Goal: Information Seeking & Learning: Learn about a topic

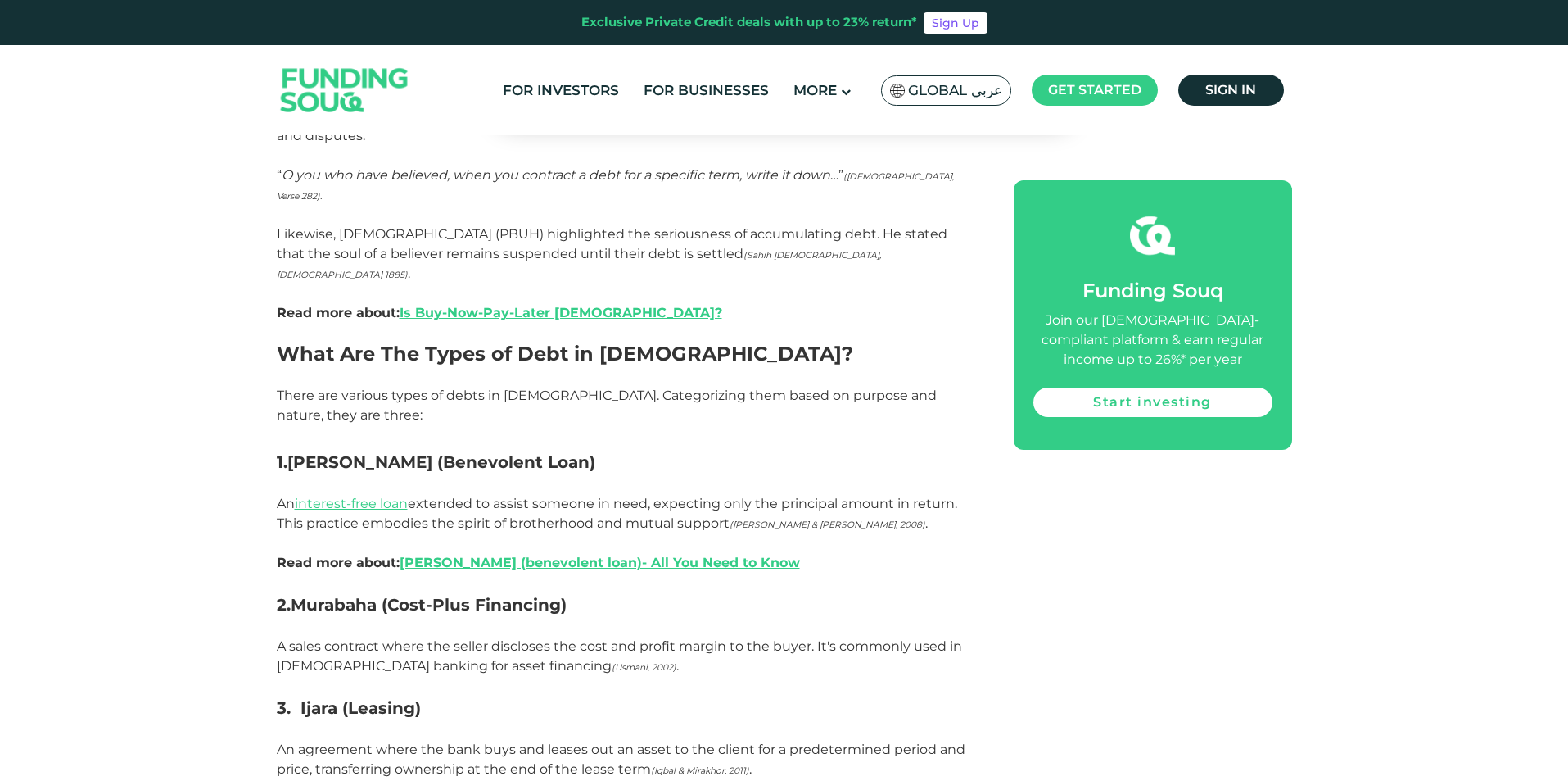
scroll to position [1229, 0]
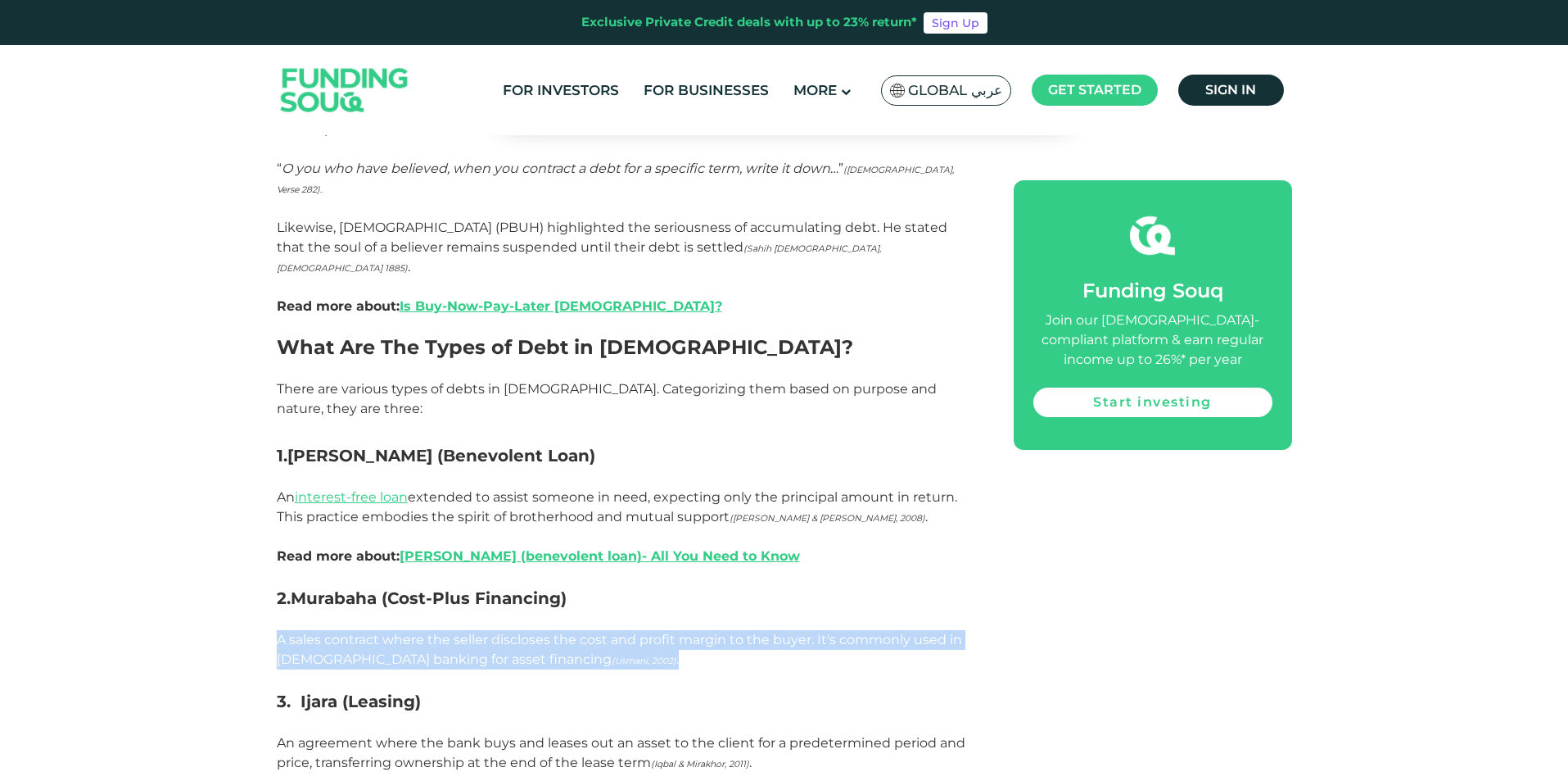
drag, startPoint x: 274, startPoint y: 491, endPoint x: 594, endPoint y: 517, distance: 321.1
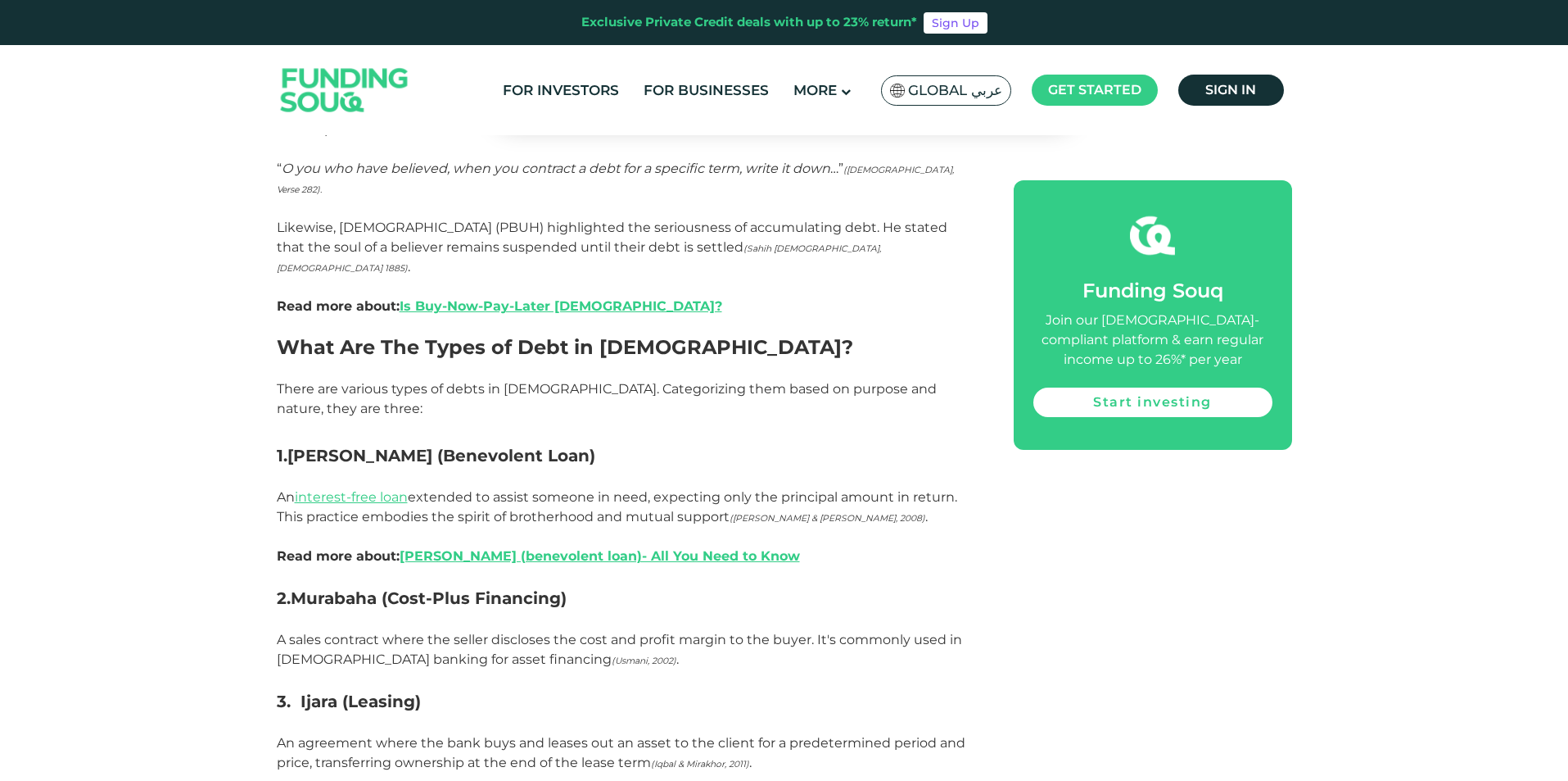
click at [594, 689] on h3 "3. Ijara (Leasing)" at bounding box center [627, 701] width 700 height 25
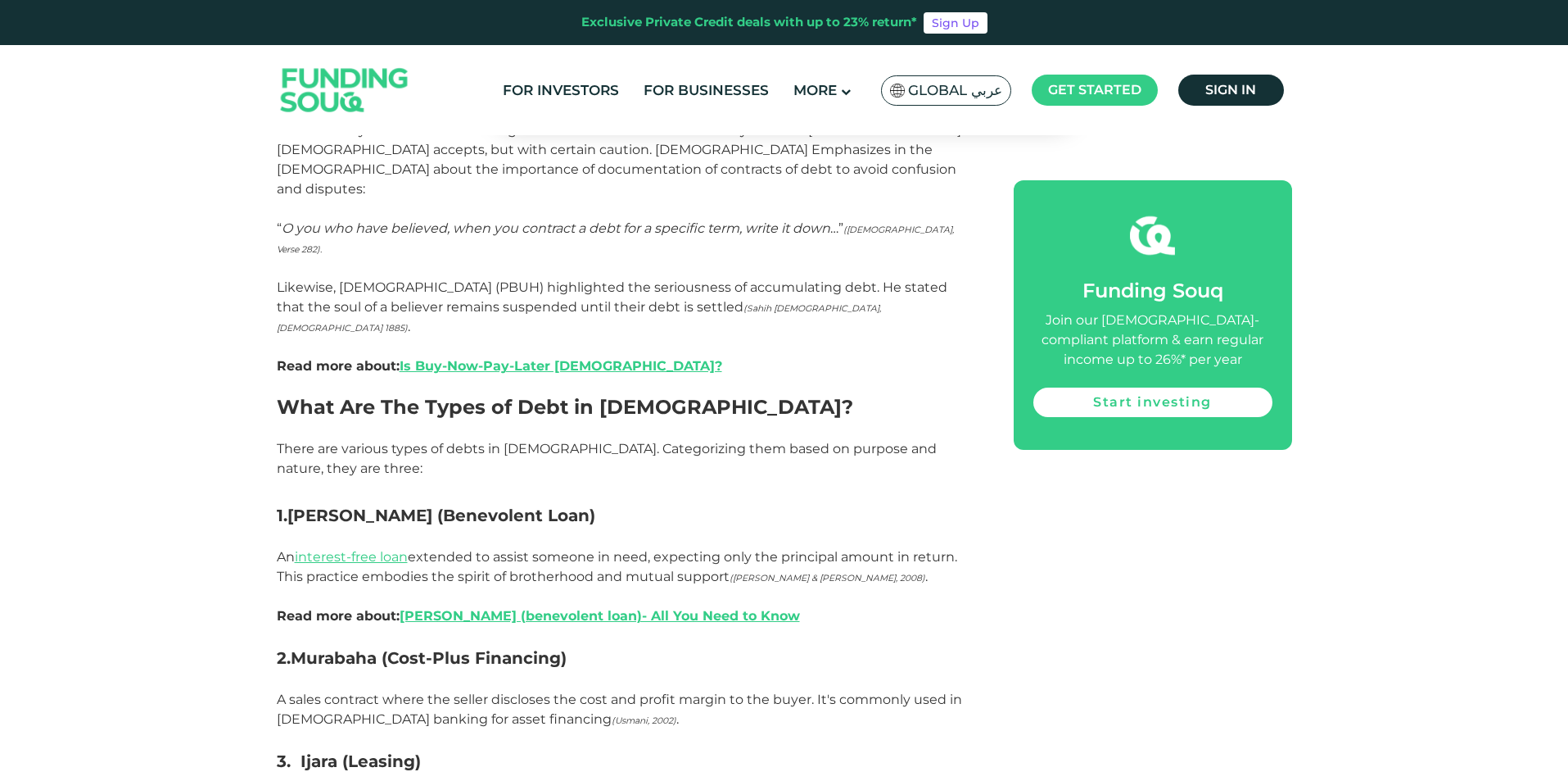
scroll to position [1147, 0]
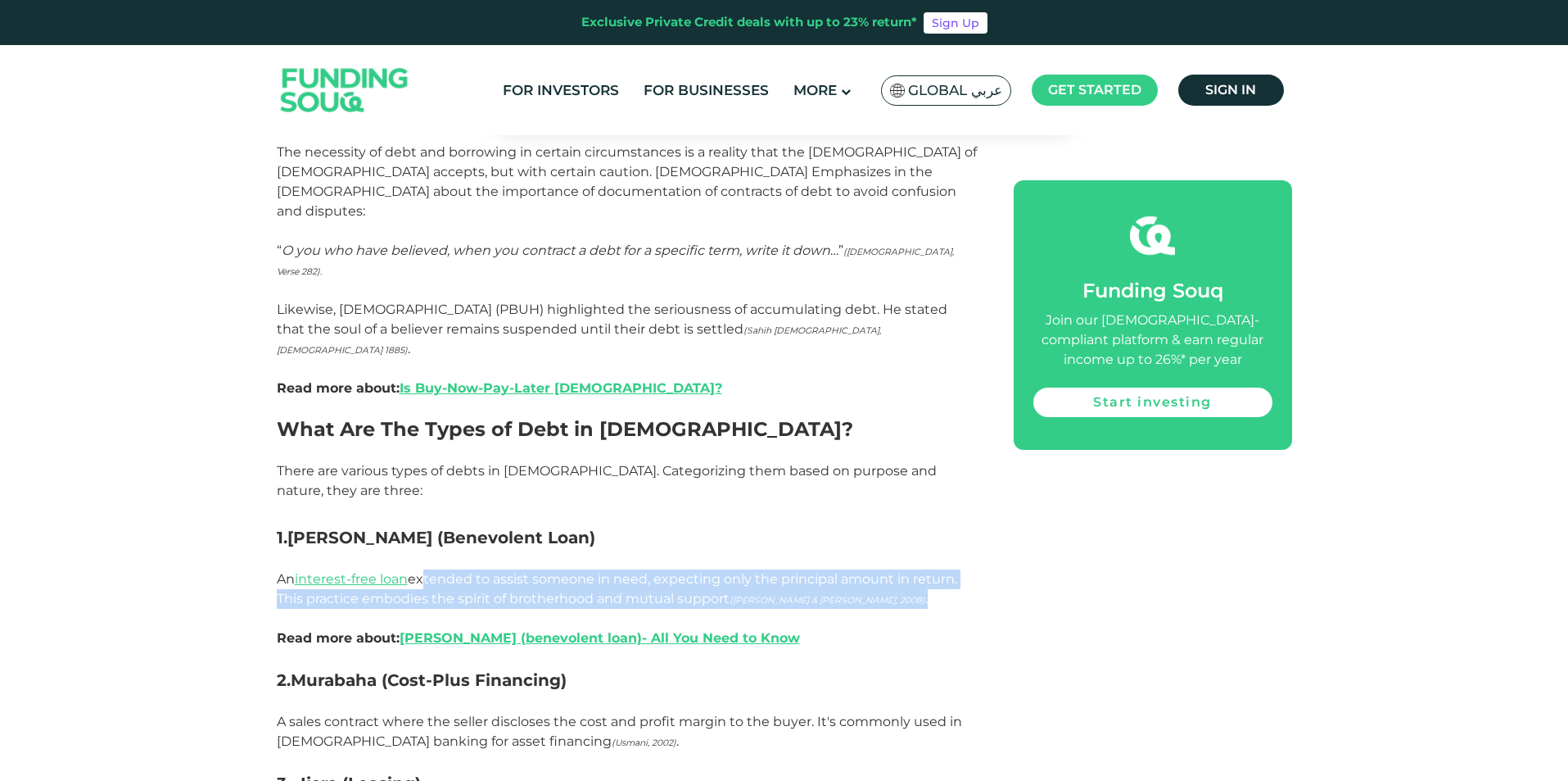
drag, startPoint x: 421, startPoint y: 430, endPoint x: 883, endPoint y: 453, distance: 462.6
click at [883, 550] on p "An interest-free loan extended to assist someone in need, expecting only the pr…" at bounding box center [627, 599] width 700 height 99
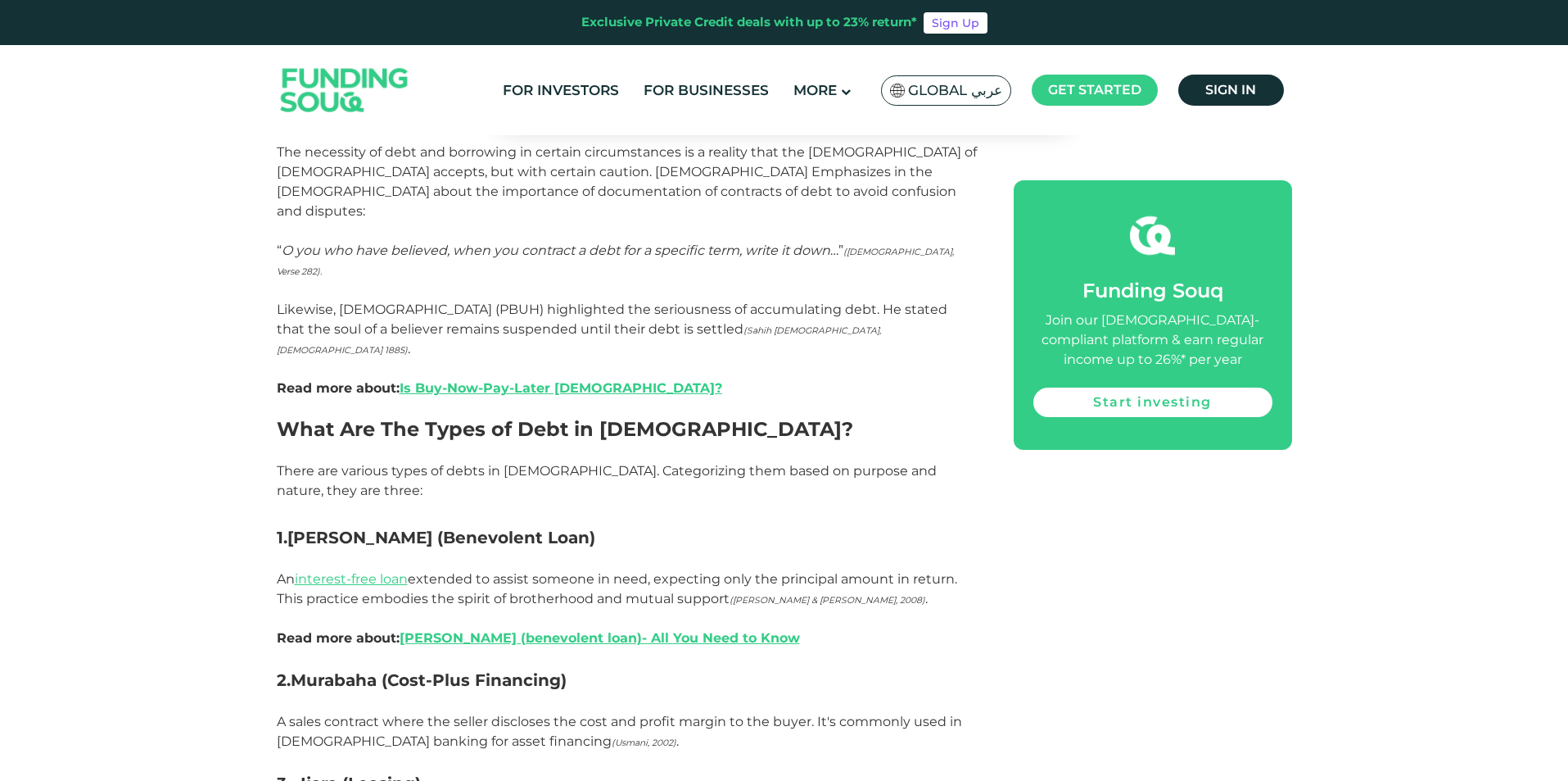
click at [904, 550] on p "An interest-free loan extended to assist someone in need, expecting only the pr…" at bounding box center [627, 599] width 700 height 99
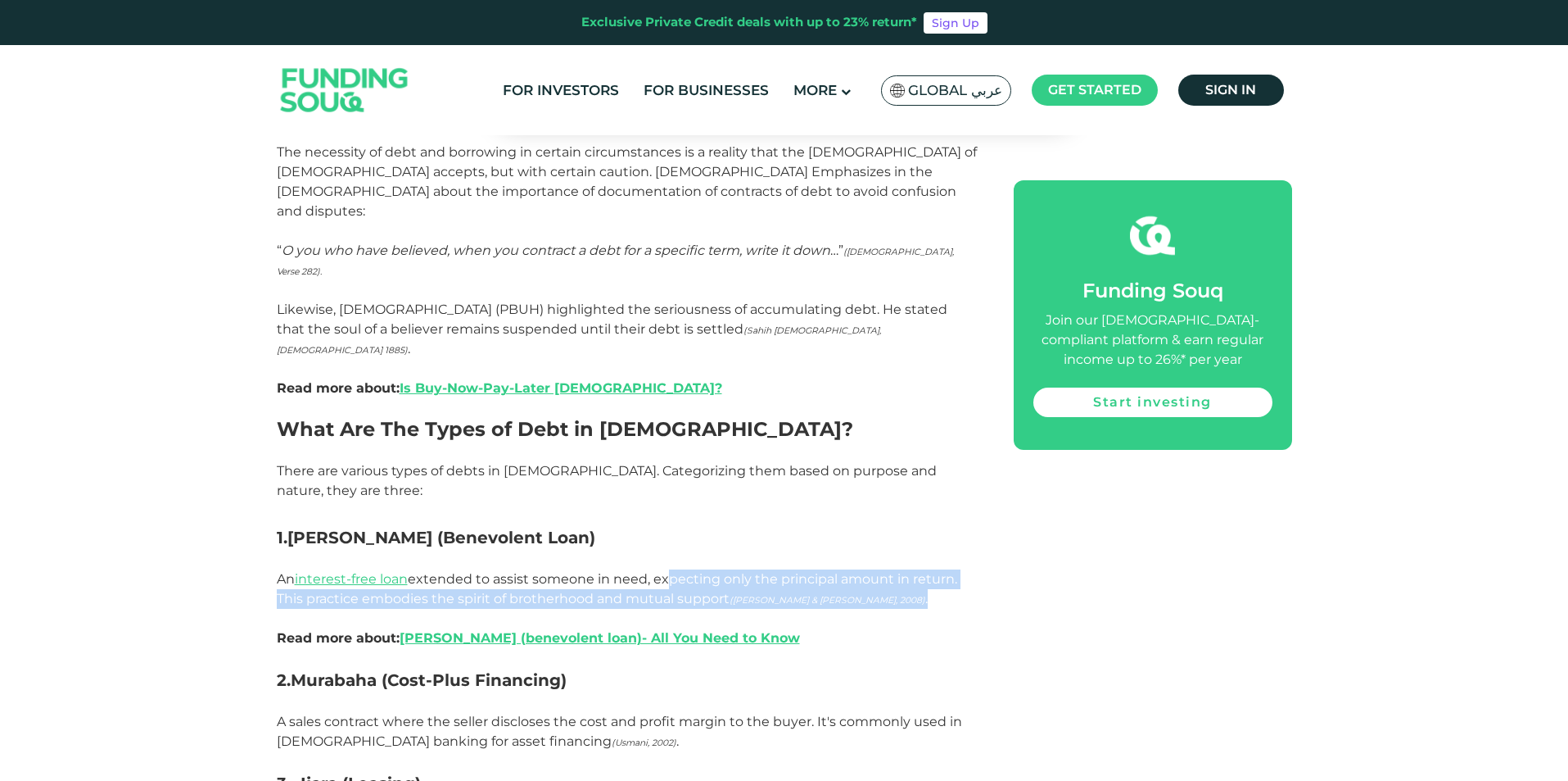
drag, startPoint x: 671, startPoint y: 430, endPoint x: 969, endPoint y: 455, distance: 299.0
click at [969, 550] on p "An interest-free loan extended to assist someone in need, expecting only the pr…" at bounding box center [627, 599] width 700 height 99
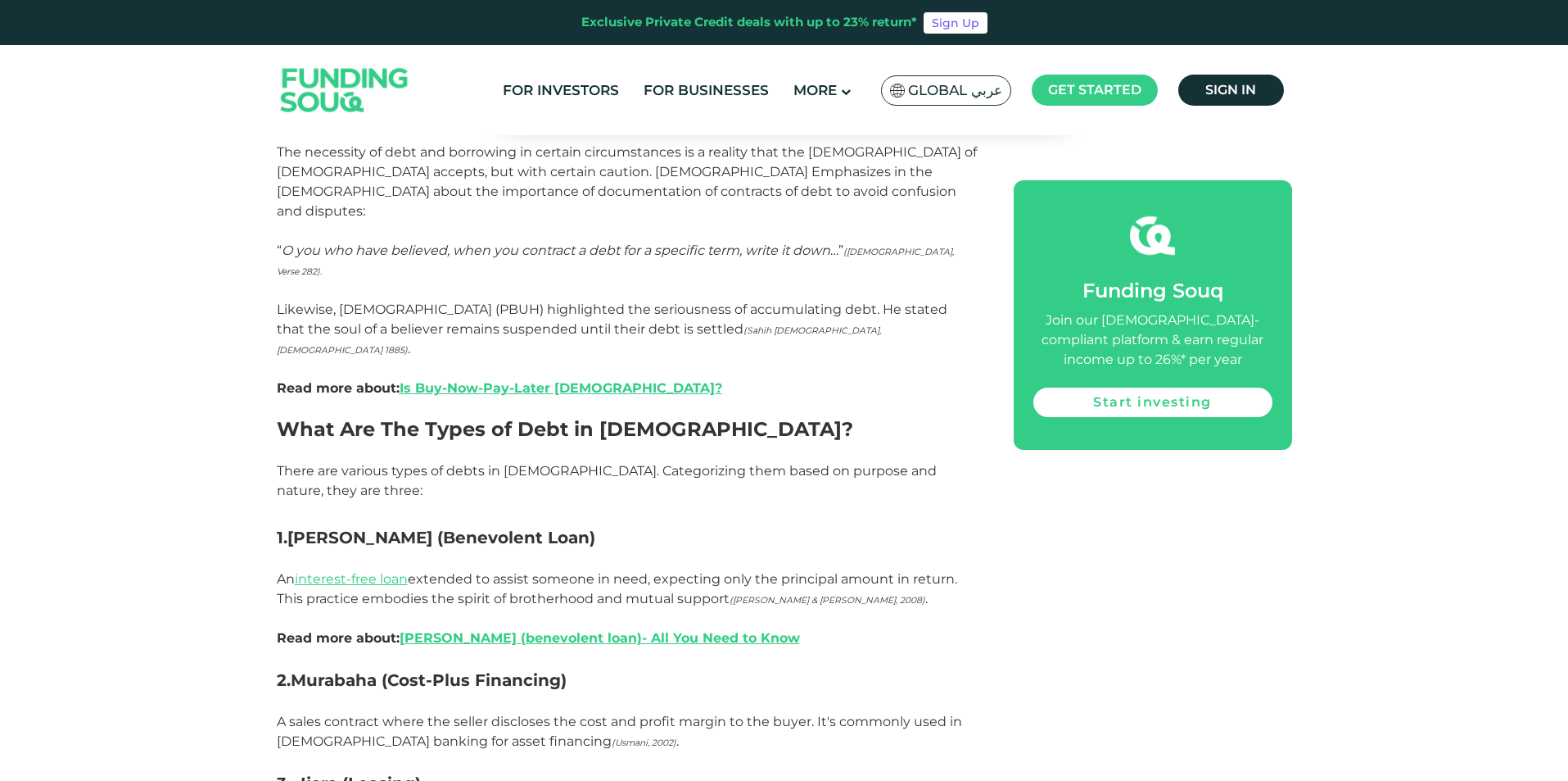
click at [914, 550] on p "An interest-free loan extended to assist someone in need, expecting only the pr…" at bounding box center [627, 599] width 700 height 99
click at [377, 571] on link "interest-free loan" at bounding box center [351, 579] width 113 height 15
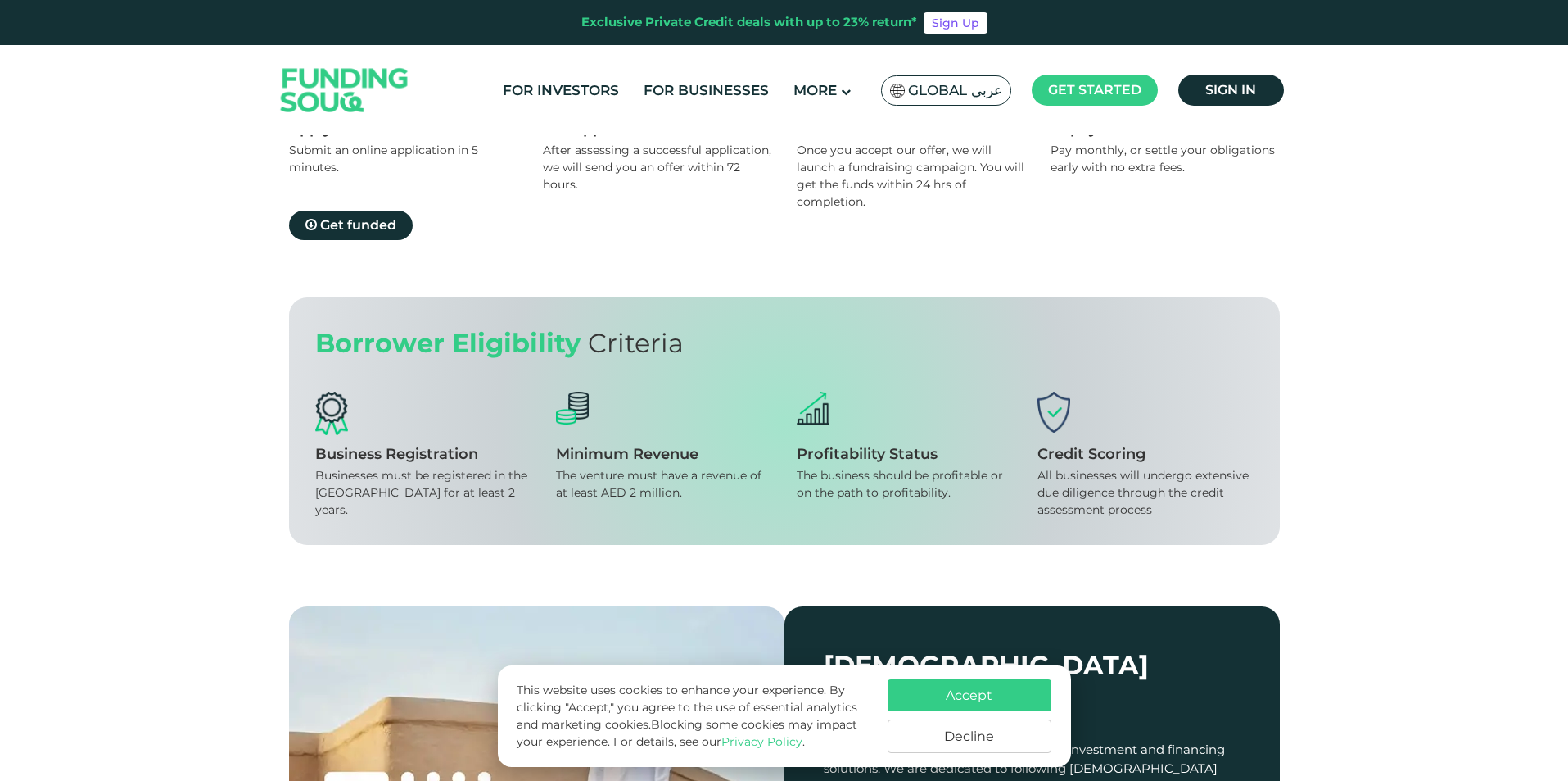
scroll to position [1229, 0]
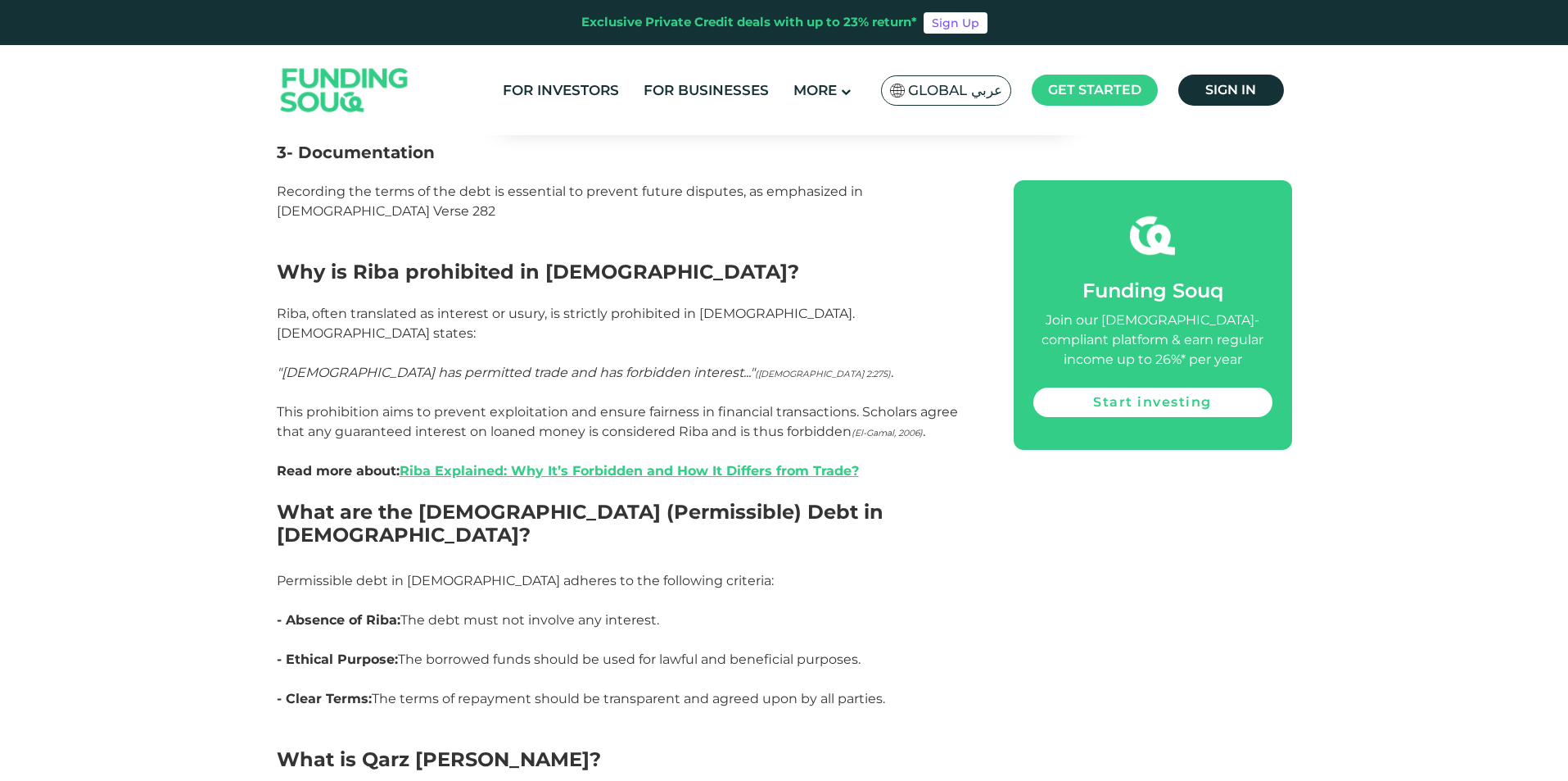
scroll to position [2293, 0]
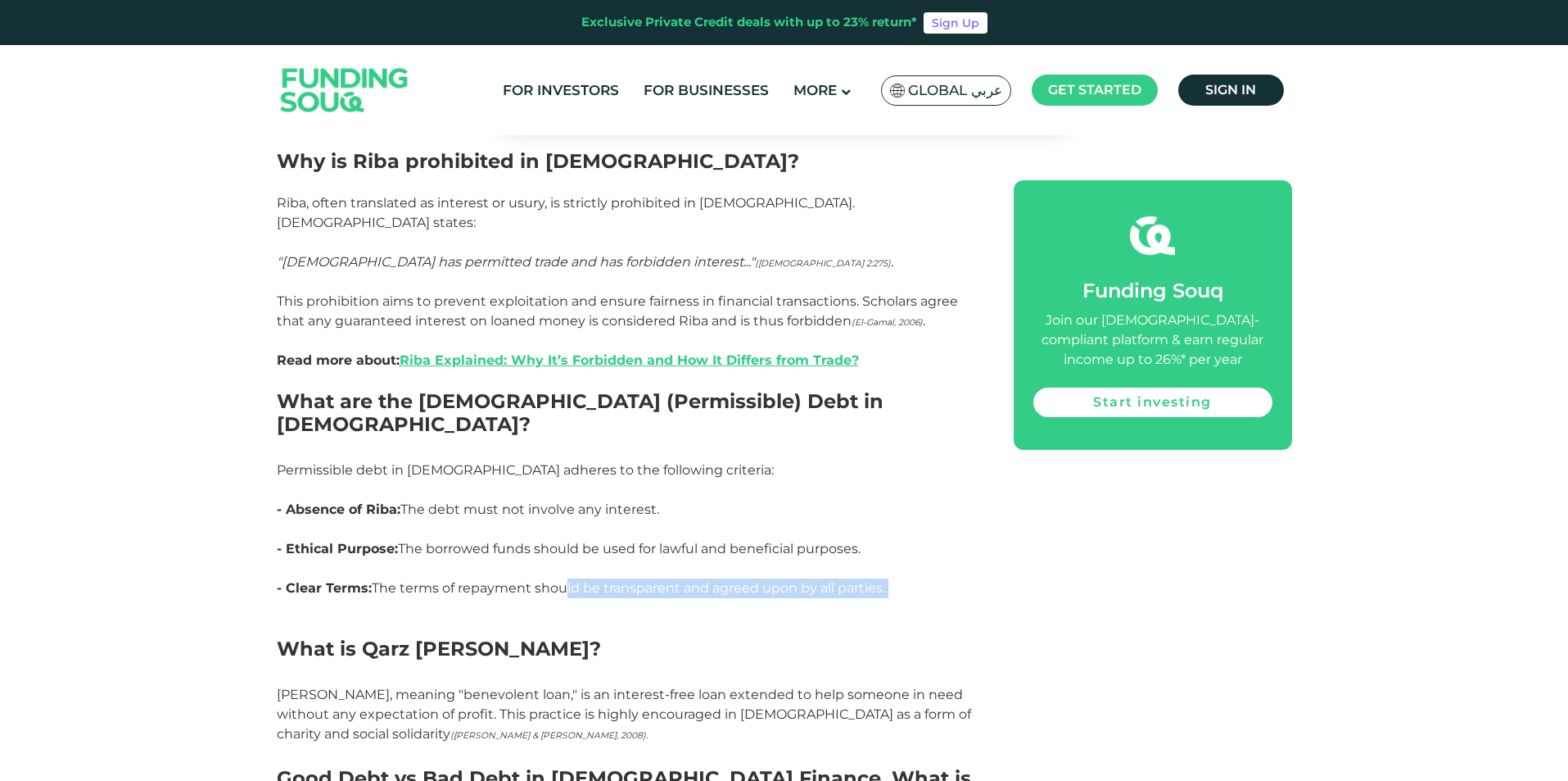
drag, startPoint x: 562, startPoint y: 367, endPoint x: 758, endPoint y: 385, distance: 196.8
click at [758, 579] on p "- Clear Terms: The terms of repayment should be transparent and agreed upon by …" at bounding box center [627, 598] width 700 height 39
click at [736, 637] on h2 "What is Qarz al-Hasan?" at bounding box center [627, 661] width 700 height 48
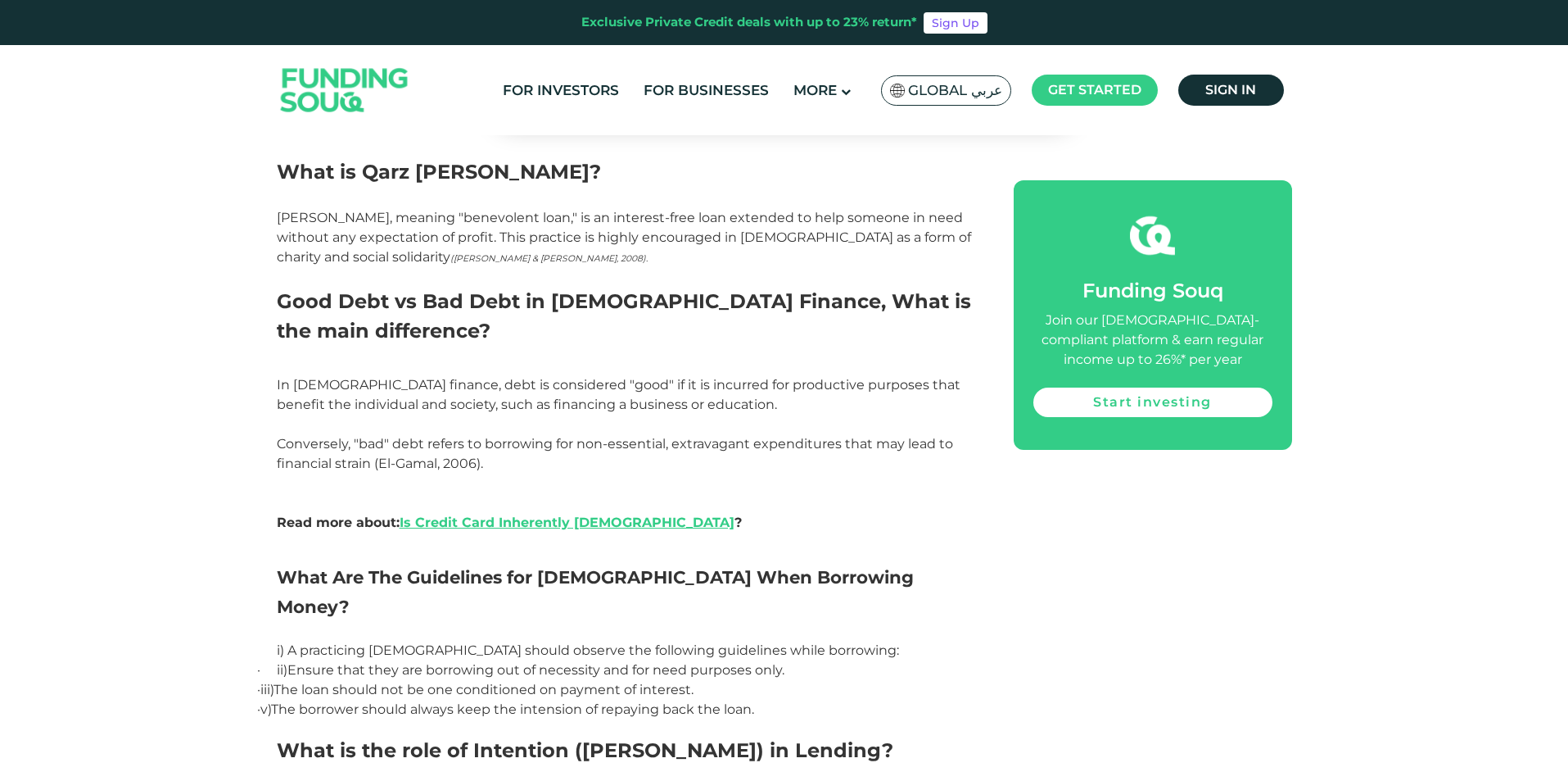
scroll to position [2784, 0]
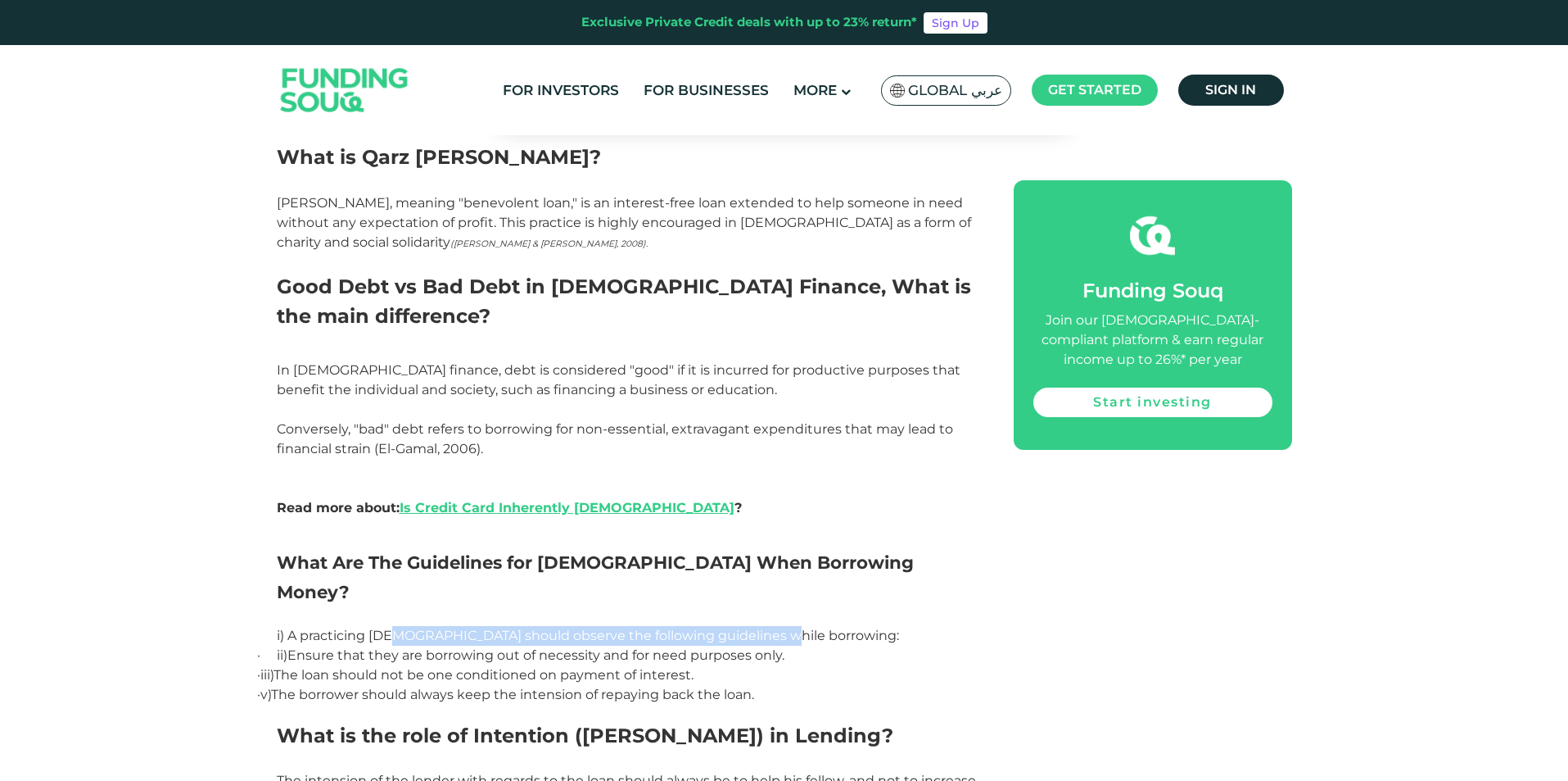
drag, startPoint x: 396, startPoint y: 388, endPoint x: 780, endPoint y: 385, distance: 384.0
click at [780, 626] on p "i) A practicing Muslim should observe the following guidelines while borrowing:" at bounding box center [627, 636] width 700 height 20
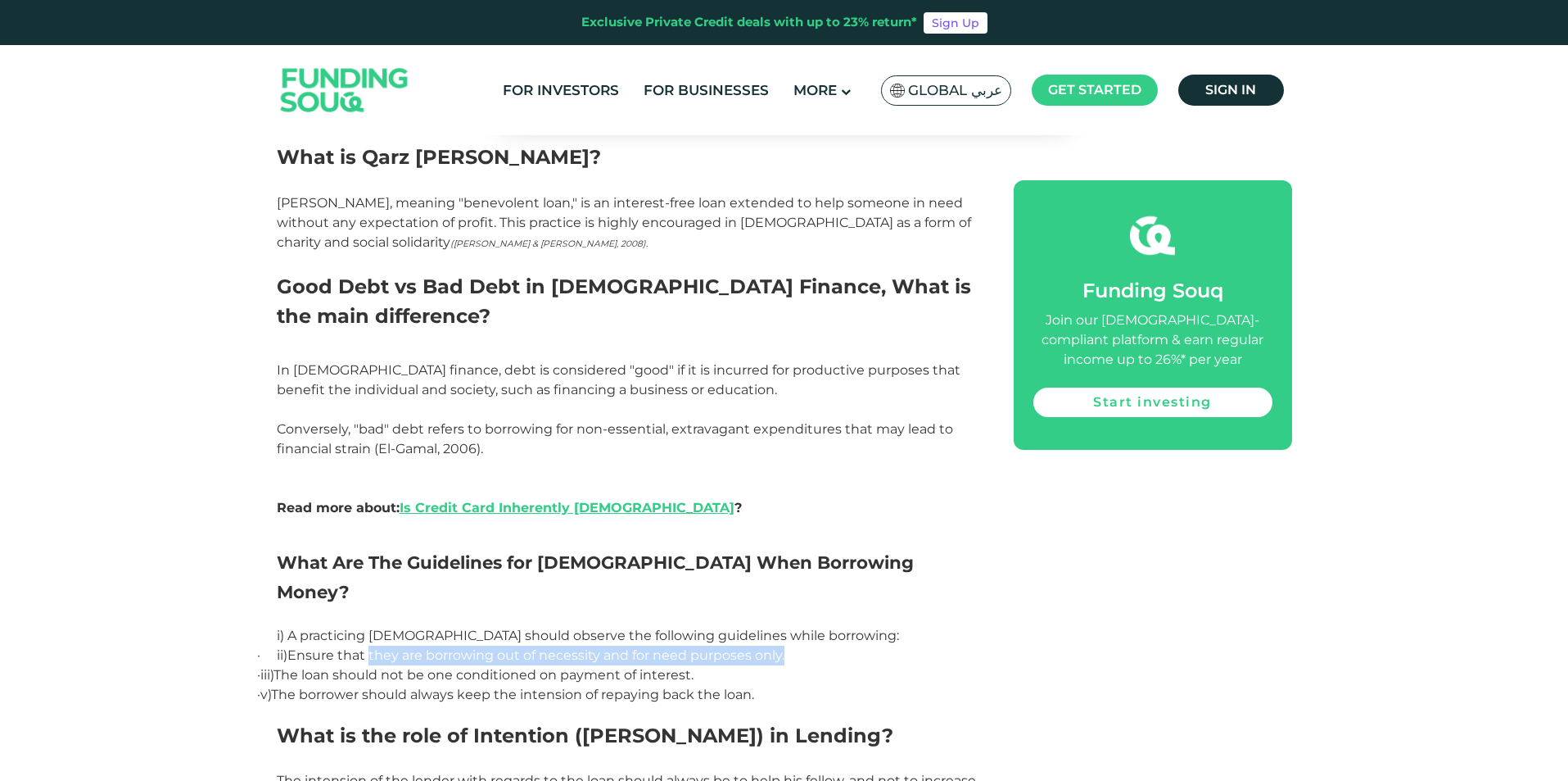
drag, startPoint x: 380, startPoint y: 409, endPoint x: 806, endPoint y: 414, distance: 426.0
click at [806, 646] on p "· ii) Ensure that they are borrowing out of necessity and for need purposes onl…" at bounding box center [627, 655] width 700 height 20
click at [775, 685] on p "· v) The borrower sh ould always keep the intension of repaying back the loan." at bounding box center [627, 694] width 700 height 20
drag, startPoint x: 288, startPoint y: 428, endPoint x: 737, endPoint y: 430, distance: 449.0
click at [737, 665] on p "· iii) The loan should not be one conditioned on payment of interest." at bounding box center [627, 675] width 700 height 20
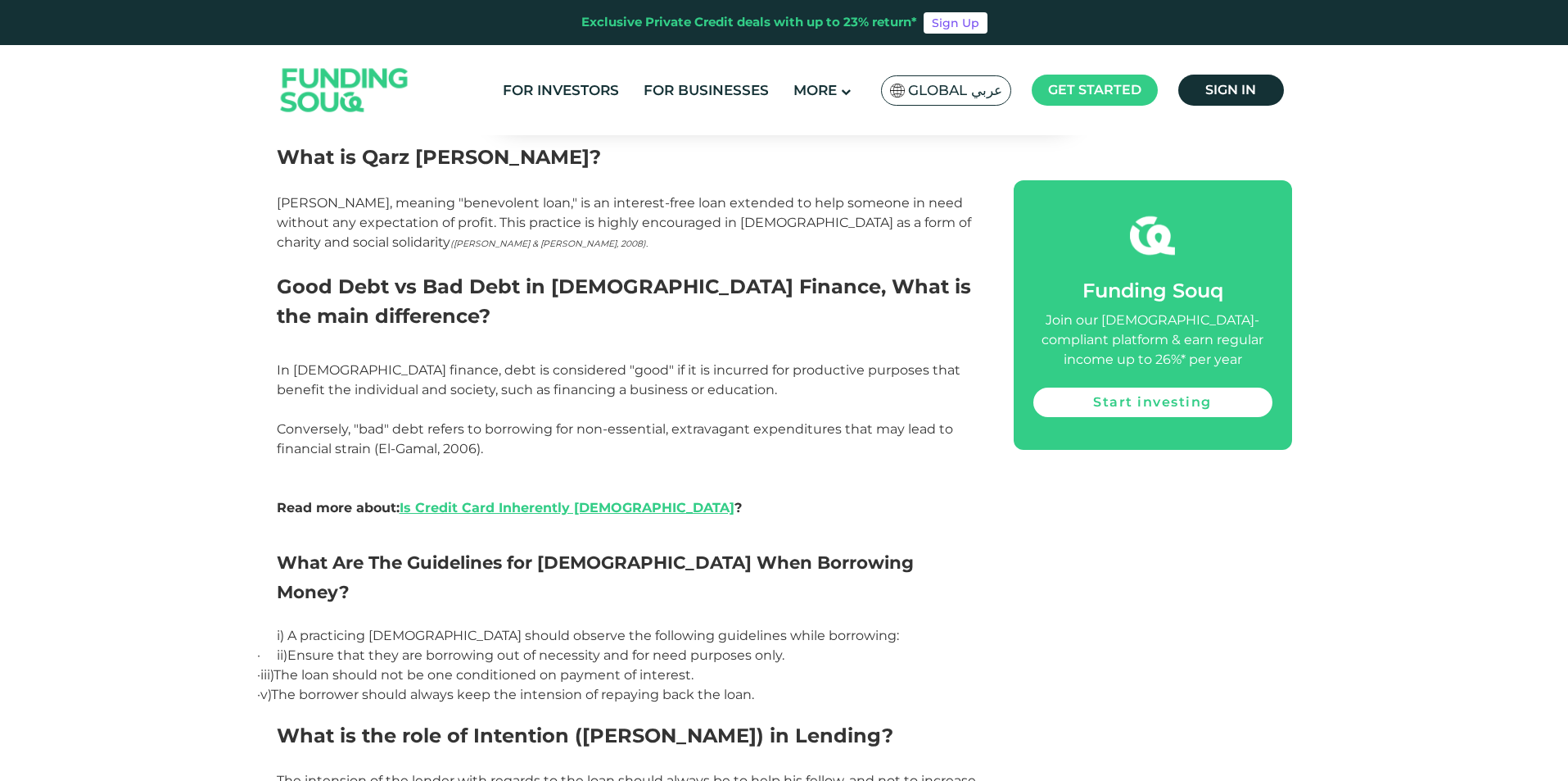
click at [752, 665] on p "· iii) The loan should not be one conditioned on payment of interest." at bounding box center [627, 675] width 700 height 20
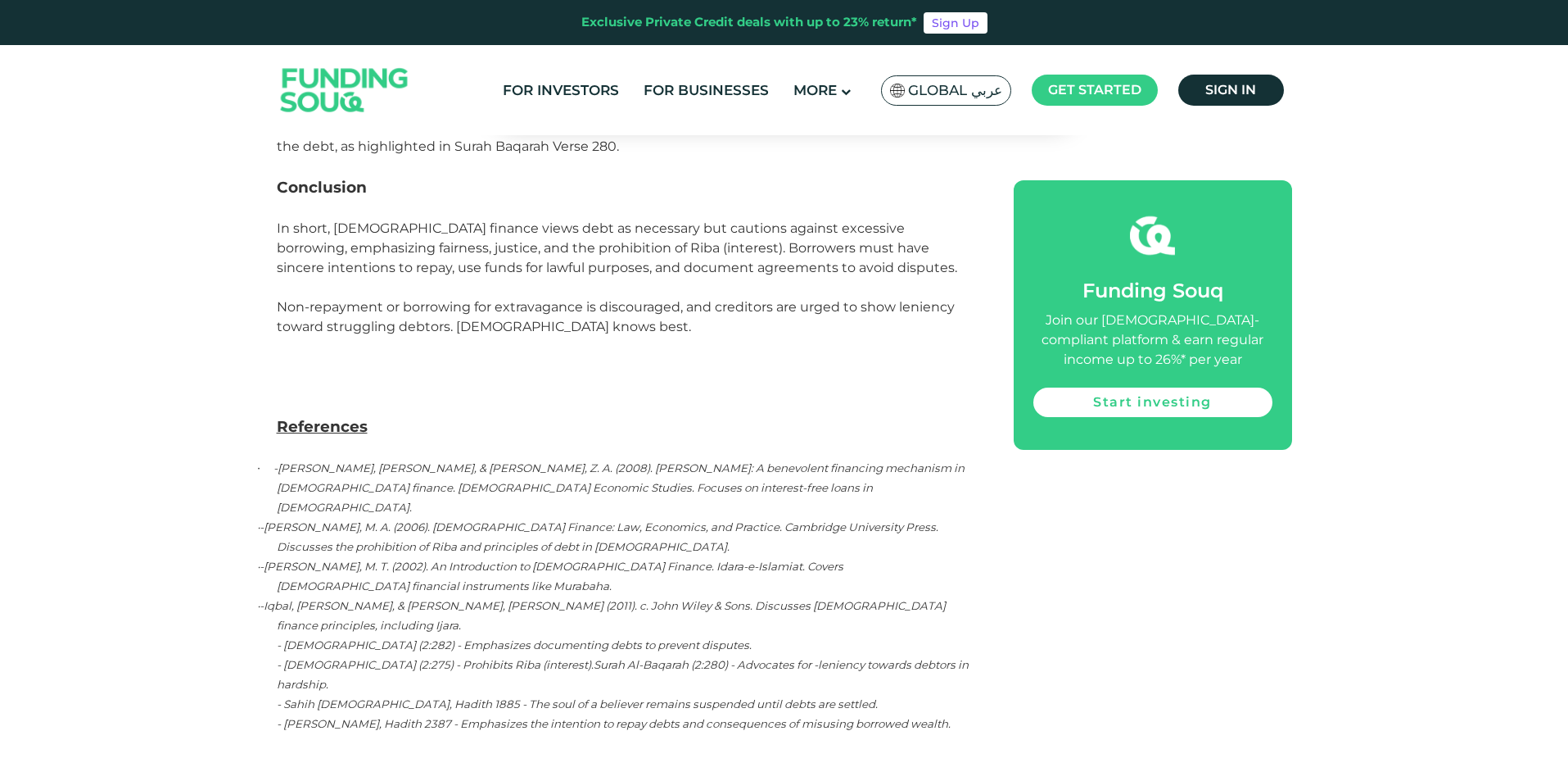
scroll to position [3931, 0]
